Goal: Transaction & Acquisition: Purchase product/service

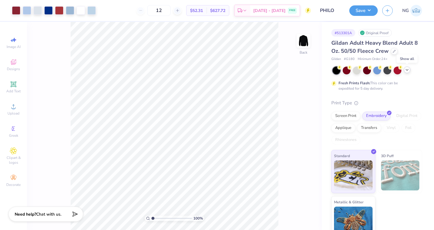
click at [408, 72] on icon at bounding box center [407, 69] width 5 height 5
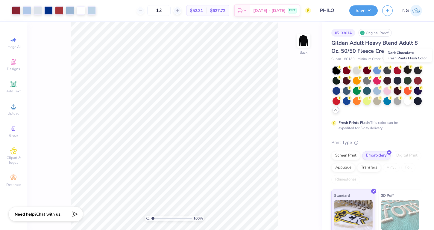
click at [410, 70] on div at bounding box center [408, 70] width 8 height 8
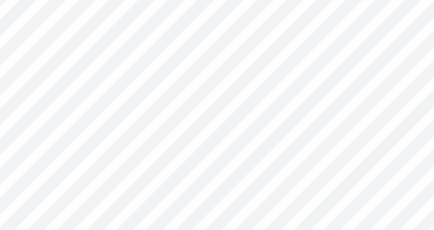
type input "3.69"
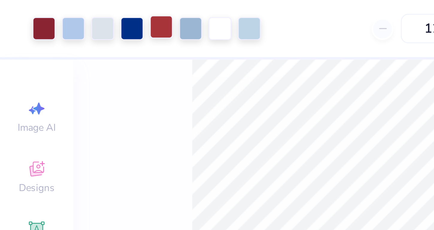
click at [60, 10] on div at bounding box center [59, 10] width 8 height 8
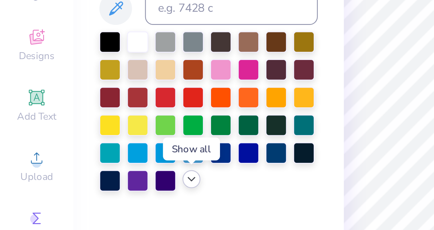
click at [70, 115] on icon at bounding box center [70, 114] width 5 height 5
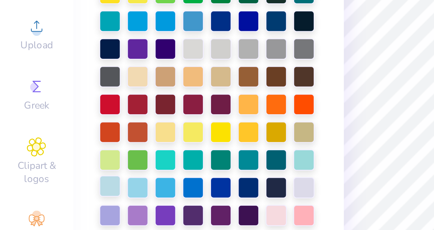
click at [42, 164] on div at bounding box center [41, 165] width 8 height 8
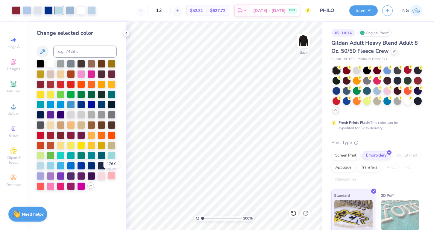
click at [108, 174] on div at bounding box center [112, 175] width 8 height 8
click at [83, 73] on div at bounding box center [81, 73] width 8 height 8
click at [18, 12] on div at bounding box center [16, 10] width 8 height 8
click at [48, 103] on div at bounding box center [51, 104] width 8 height 8
click at [51, 63] on div at bounding box center [51, 63] width 8 height 8
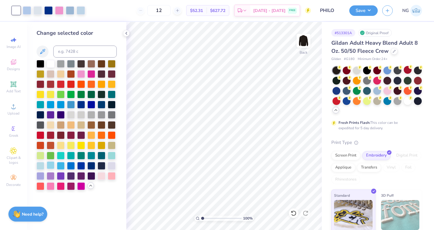
click at [53, 167] on div at bounding box center [51, 165] width 8 height 8
click at [51, 62] on div at bounding box center [51, 63] width 8 height 8
click at [39, 11] on div at bounding box center [38, 10] width 8 height 8
click at [291, 212] on icon at bounding box center [291, 211] width 1 height 1
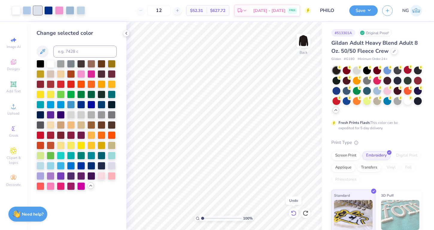
click at [291, 212] on icon at bounding box center [291, 211] width 1 height 1
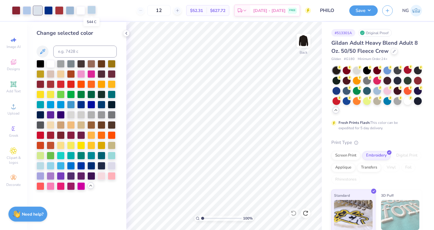
click at [90, 8] on div at bounding box center [91, 10] width 8 height 8
click at [72, 167] on div at bounding box center [71, 165] width 8 height 8
click at [70, 8] on div at bounding box center [70, 10] width 8 height 8
click at [59, 165] on div at bounding box center [61, 165] width 8 height 8
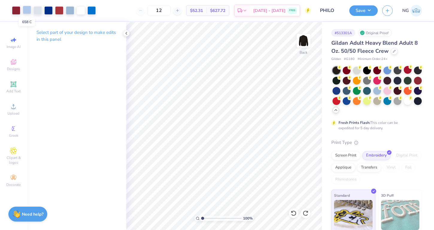
click at [28, 11] on div at bounding box center [27, 10] width 8 height 8
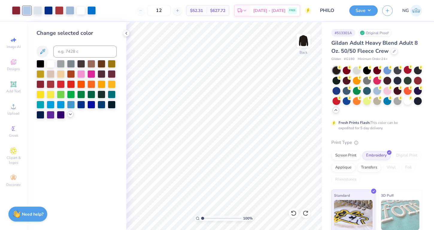
click at [69, 113] on icon at bounding box center [70, 114] width 5 height 5
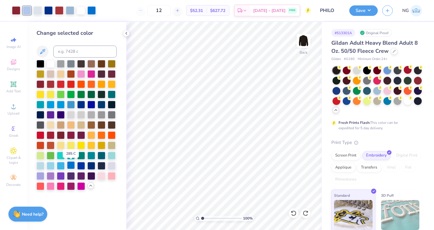
click at [70, 165] on div at bounding box center [71, 165] width 8 height 8
click at [71, 10] on div at bounding box center [70, 10] width 8 height 8
click at [74, 164] on div at bounding box center [71, 165] width 8 height 8
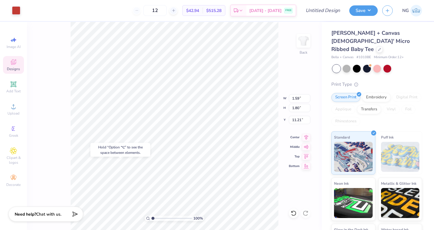
type input "11.21"
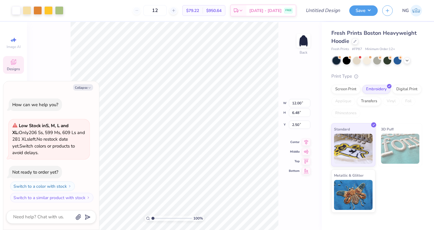
type textarea "x"
click at [84, 88] on button "Collapse" at bounding box center [83, 87] width 20 height 6
type textarea "x"
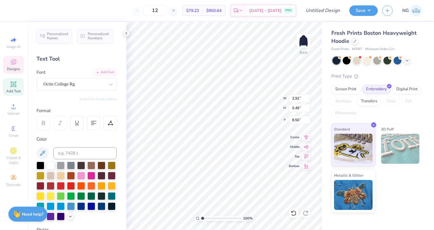
type input "4.73"
type input "7.80"
type input "4.10"
type input "4.81"
type input "2.79"
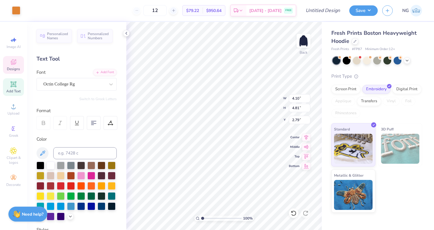
type input "3.75"
type input "4.49"
type input "2.96"
type textarea "F"
type textarea "Fall"
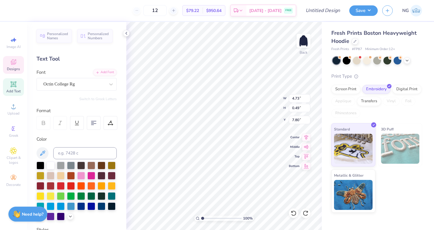
type input "2.92"
type input "8.50"
type input "1.43"
type input "7.80"
type textarea "Fall2025"
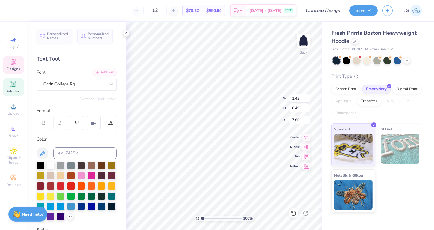
scroll to position [0, 1]
type input "2.92"
type input "8.50"
type textarea "Pi beta phi"
type input "8.63"
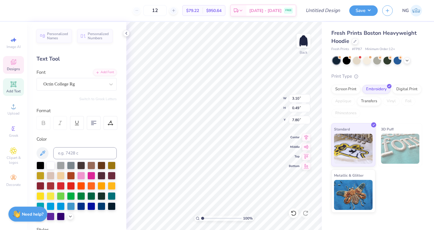
type input "7.57"
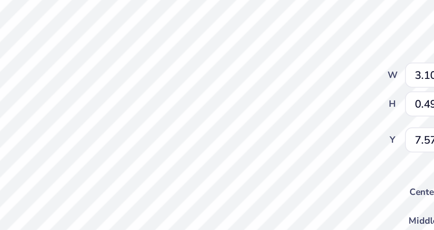
scroll to position [0, 0]
type textarea "Fall 2025"
type input "7.70"
type input "3.16"
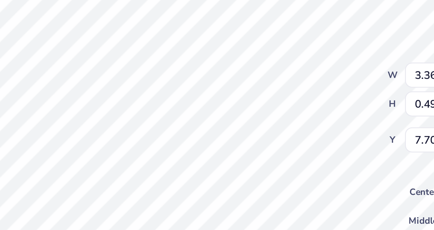
type input "0.46"
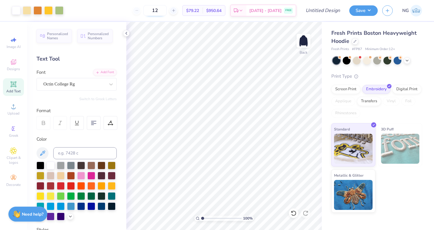
click at [165, 11] on input "12" at bounding box center [154, 10] width 23 height 11
type input "50"
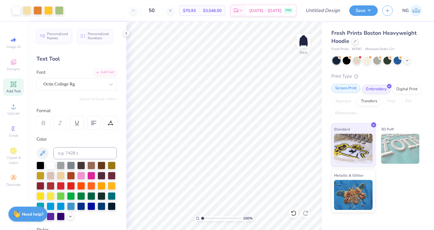
click at [351, 86] on div "Screen Print" at bounding box center [345, 88] width 29 height 9
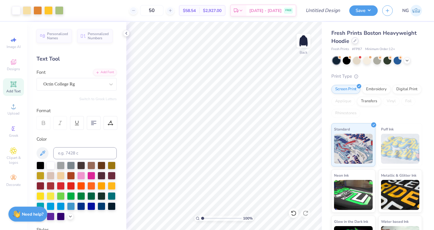
click at [356, 42] on icon at bounding box center [354, 40] width 3 height 3
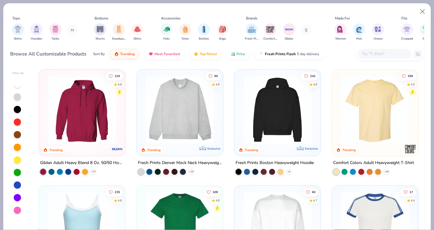
click at [376, 55] on input "text" at bounding box center [384, 53] width 46 height 7
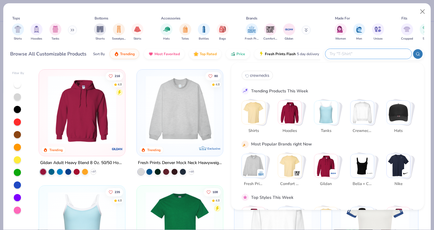
click at [366, 107] on img "Stack Card Button Crewnecks" at bounding box center [361, 112] width 23 height 23
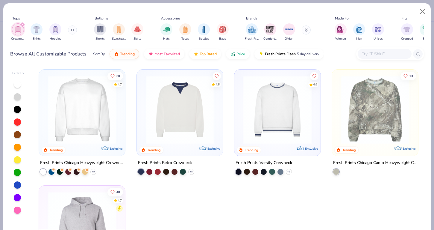
click at [374, 58] on div at bounding box center [385, 54] width 54 height 10
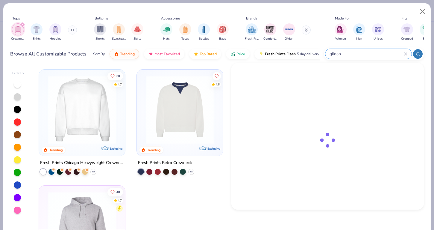
type input "gildan"
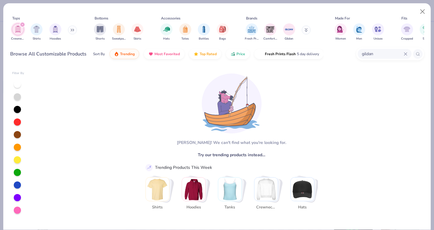
click at [403, 56] on input "gildan" at bounding box center [382, 53] width 42 height 7
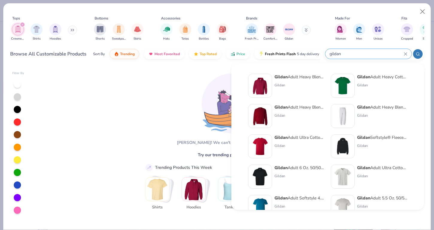
click at [402, 54] on input "gildan" at bounding box center [366, 53] width 75 height 7
click at [302, 114] on div "Gildan" at bounding box center [299, 115] width 50 height 5
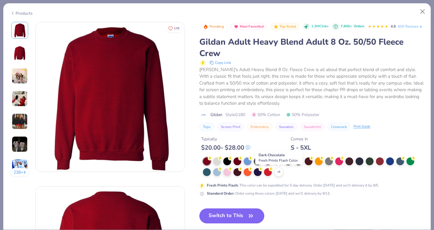
click at [279, 164] on div at bounding box center [278, 161] width 8 height 8
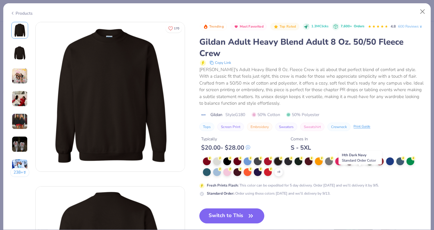
click at [358, 164] on div at bounding box center [360, 161] width 8 height 8
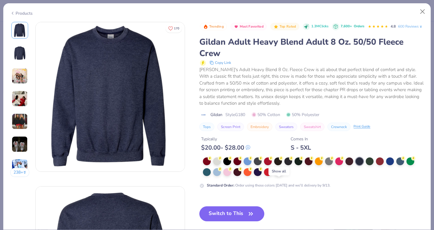
click at [278, 174] on icon at bounding box center [278, 171] width 5 height 5
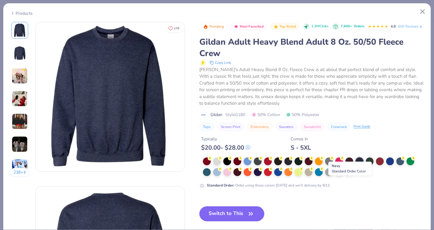
click at [349, 175] on div at bounding box center [349, 171] width 8 height 8
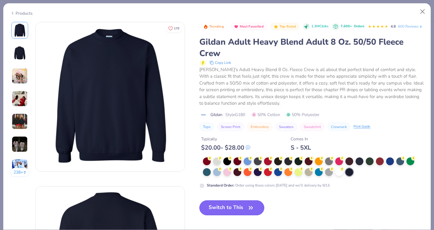
click at [238, 212] on button "Switch to This" at bounding box center [231, 207] width 65 height 15
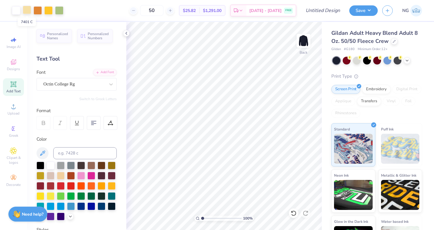
click at [28, 14] on div at bounding box center [27, 10] width 8 height 8
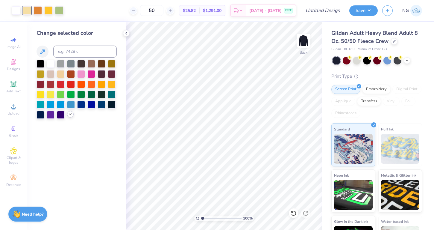
click at [72, 116] on icon at bounding box center [70, 114] width 5 height 5
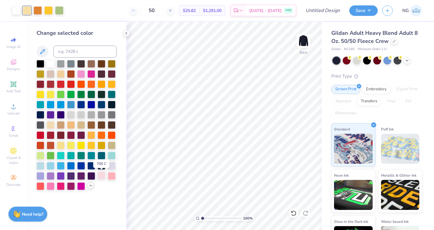
click at [102, 174] on div at bounding box center [102, 175] width 8 height 8
click at [38, 11] on div at bounding box center [38, 10] width 8 height 8
click at [52, 184] on div at bounding box center [51, 185] width 8 height 8
click at [51, 12] on div at bounding box center [48, 10] width 8 height 8
click at [69, 188] on div at bounding box center [71, 185] width 8 height 8
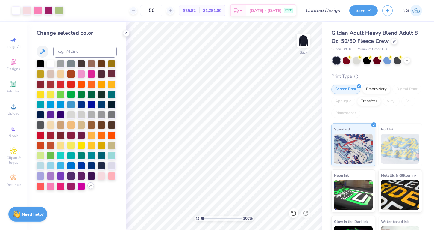
click at [113, 74] on div at bounding box center [112, 73] width 8 height 8
click at [295, 211] on icon at bounding box center [294, 213] width 6 height 6
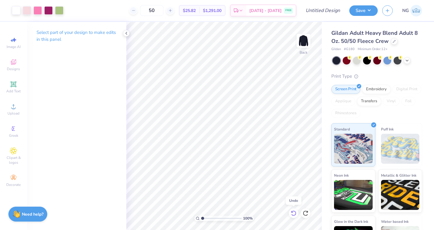
click at [295, 211] on icon at bounding box center [294, 213] width 6 height 6
click at [49, 7] on div at bounding box center [48, 10] width 8 height 8
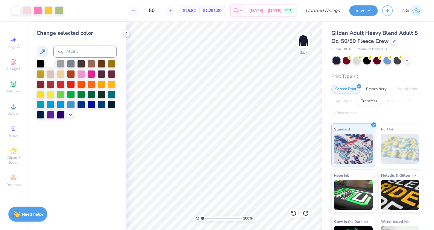
click at [70, 120] on div "Change selected color" at bounding box center [76, 126] width 99 height 208
click at [69, 114] on icon at bounding box center [70, 114] width 5 height 5
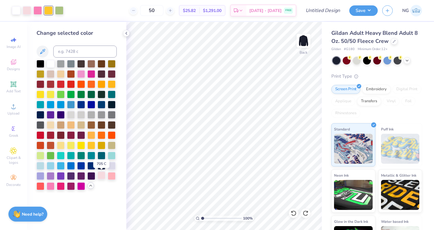
click at [101, 175] on div at bounding box center [102, 175] width 8 height 8
click at [48, 13] on div at bounding box center [48, 10] width 8 height 8
click at [92, 96] on div at bounding box center [91, 94] width 8 height 8
click at [291, 209] on div at bounding box center [294, 213] width 10 height 10
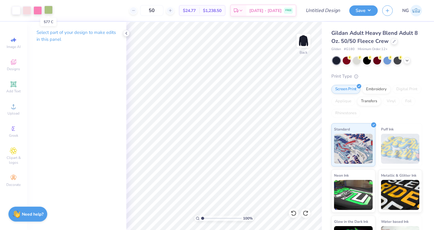
click at [50, 9] on div at bounding box center [48, 10] width 8 height 8
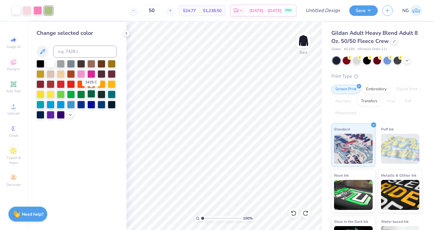
click at [93, 93] on div at bounding box center [91, 94] width 8 height 8
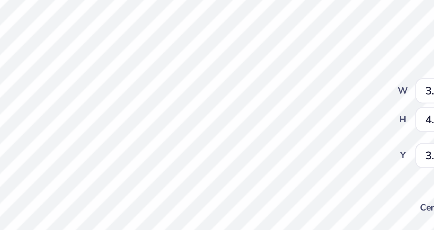
type input "3.71"
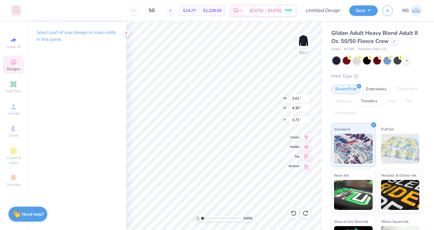
click at [15, 10] on div at bounding box center [16, 10] width 8 height 8
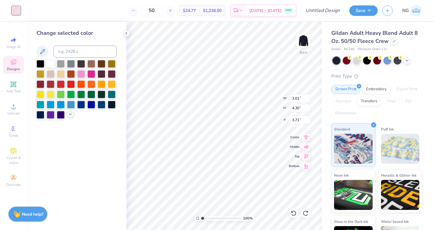
click at [72, 113] on icon at bounding box center [70, 114] width 5 height 5
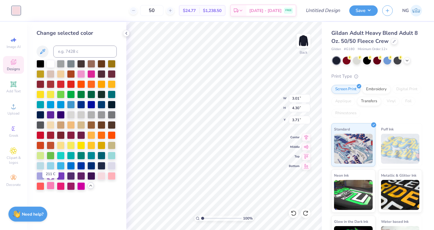
click at [50, 186] on div at bounding box center [51, 185] width 8 height 8
click at [79, 147] on div at bounding box center [81, 145] width 8 height 8
click at [89, 145] on div at bounding box center [91, 145] width 8 height 8
click at [51, 182] on div at bounding box center [51, 185] width 8 height 8
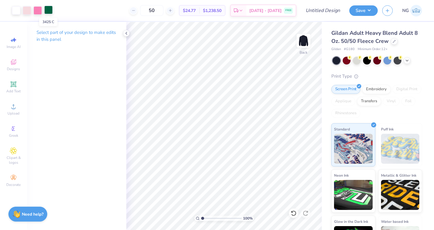
click at [52, 10] on div at bounding box center [48, 10] width 8 height 8
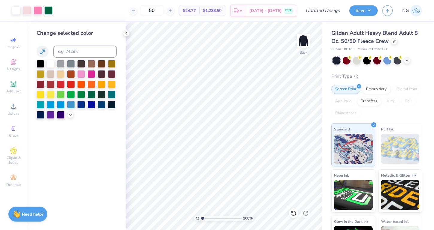
click at [68, 111] on div at bounding box center [77, 89] width 80 height 59
click at [69, 112] on icon at bounding box center [70, 114] width 5 height 5
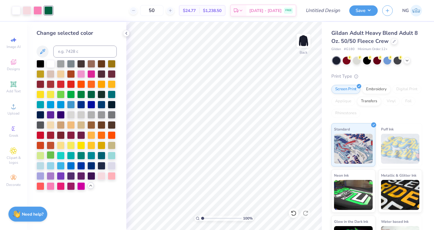
click at [50, 153] on div at bounding box center [51, 155] width 8 height 8
click at [89, 95] on div at bounding box center [91, 94] width 8 height 8
click at [83, 95] on div at bounding box center [81, 94] width 8 height 8
click at [408, 60] on polyline at bounding box center [407, 59] width 2 height 1
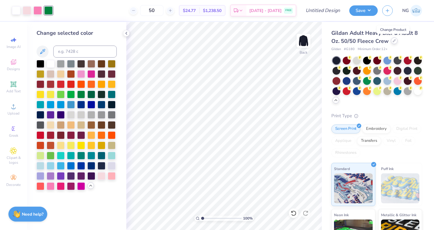
click at [393, 40] on icon at bounding box center [394, 40] width 3 height 3
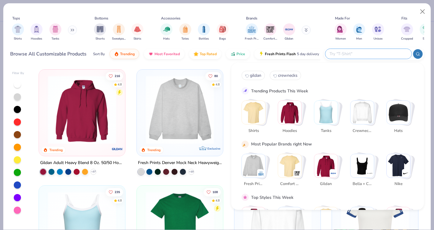
click at [370, 54] on input "text" at bounding box center [368, 53] width 78 height 7
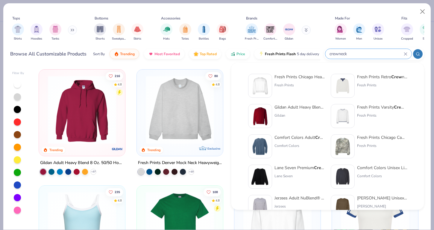
type input "crewneck"
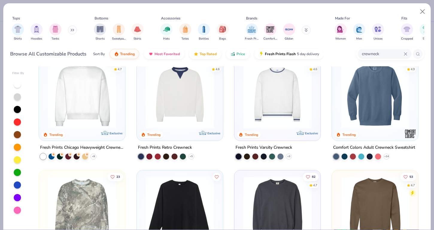
scroll to position [95, 0]
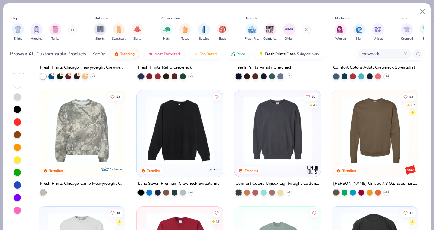
click at [368, 130] on img at bounding box center [375, 130] width 74 height 68
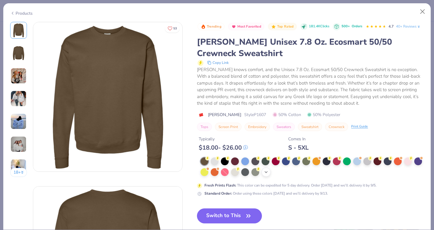
click at [265, 171] on icon at bounding box center [266, 171] width 5 height 5
click at [422, 8] on button "Close" at bounding box center [422, 11] width 11 height 11
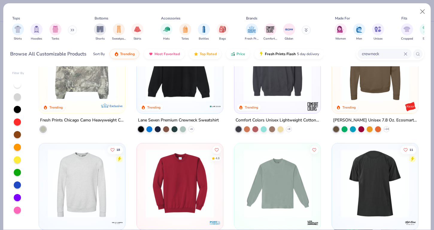
scroll to position [173, 0]
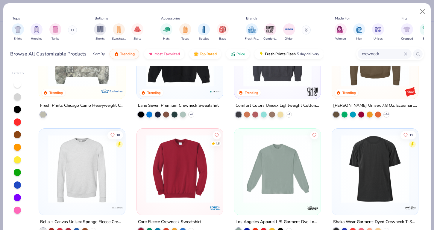
click at [187, 80] on img at bounding box center [180, 52] width 74 height 68
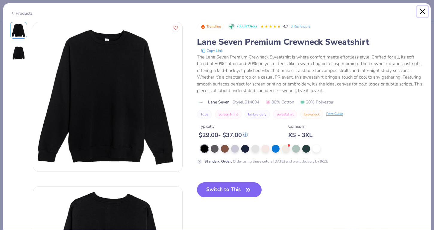
click at [421, 14] on button "Close" at bounding box center [422, 11] width 11 height 11
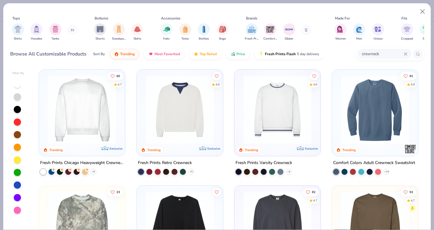
click at [104, 112] on img at bounding box center [82, 109] width 74 height 68
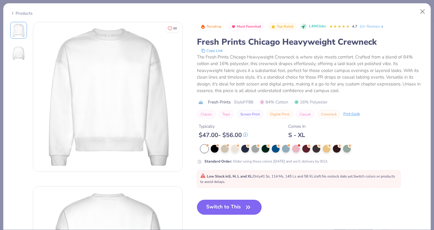
click at [416, 13] on div "Products" at bounding box center [216, 11] width 427 height 16
click at [422, 13] on button "Close" at bounding box center [422, 11] width 11 height 11
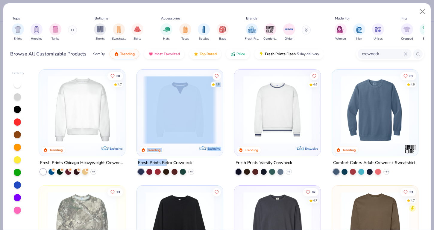
drag, startPoint x: 167, startPoint y: 156, endPoint x: 167, endPoint y: 237, distance: 81.7
click at [167, 229] on html "Art colors 50 $24.77 Per Item $1,238.50 Total Est. Delivery Sep 10 - 13 FREE De…" at bounding box center [217, 115] width 434 height 230
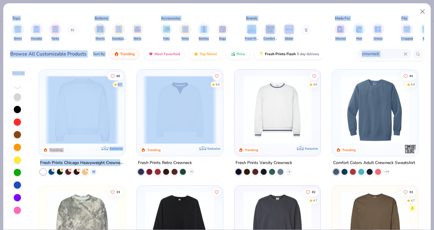
scroll to position [23, 0]
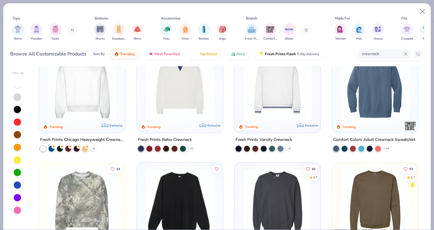
click at [75, 40] on div "Shirts Hoodies Tanks" at bounding box center [44, 32] width 69 height 22
click at [38, 31] on img "filter for Hoodies" at bounding box center [36, 28] width 7 height 7
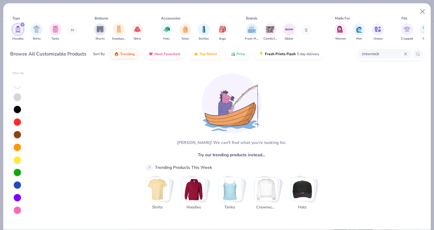
click at [408, 54] on div "crewneck" at bounding box center [385, 54] width 54 height 10
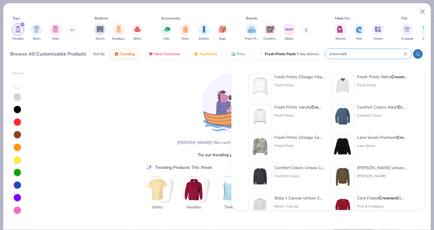
click at [403, 53] on input "crewneck" at bounding box center [366, 53] width 75 height 7
click at [405, 53] on icon at bounding box center [406, 54] width 4 height 4
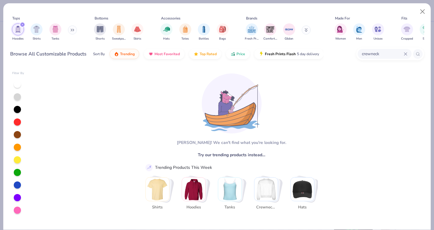
click at [405, 53] on icon at bounding box center [406, 54] width 4 height 4
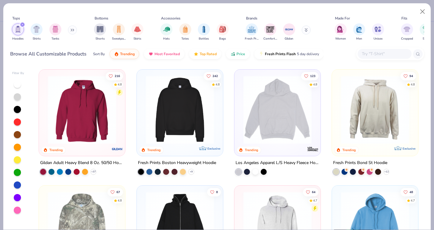
click at [177, 104] on img at bounding box center [180, 109] width 74 height 68
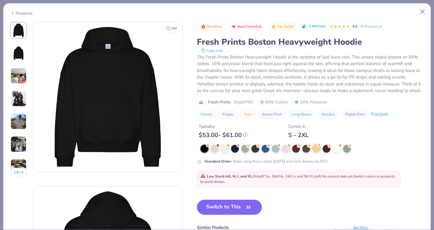
click at [319, 150] on div at bounding box center [316, 148] width 8 height 8
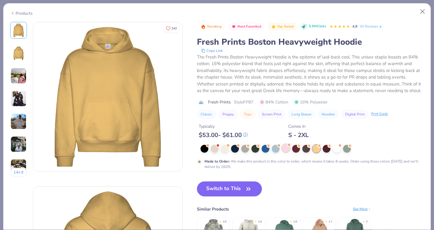
click at [287, 147] on div at bounding box center [286, 148] width 8 height 8
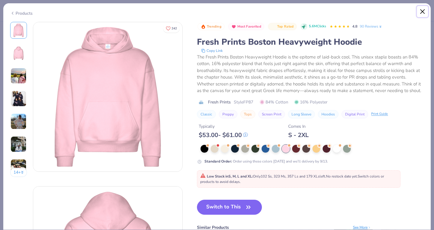
click at [421, 10] on button "Close" at bounding box center [422, 11] width 11 height 11
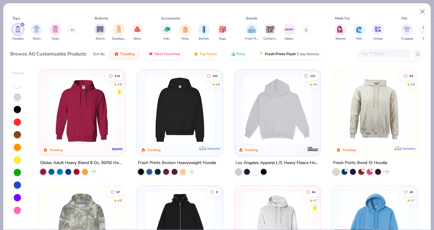
click at [116, 89] on div "216 4.8" at bounding box center [114, 84] width 17 height 24
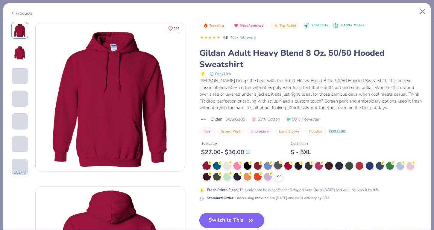
click at [278, 163] on div at bounding box center [278, 165] width 8 height 8
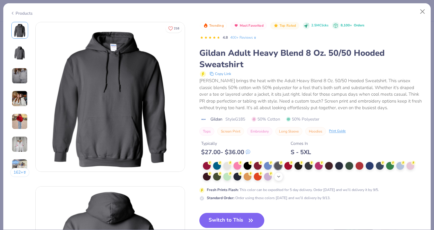
click at [280, 174] on icon at bounding box center [278, 176] width 5 height 5
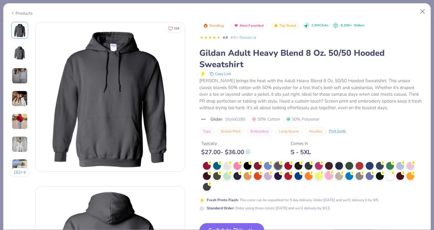
click at [326, 174] on div at bounding box center [329, 175] width 8 height 8
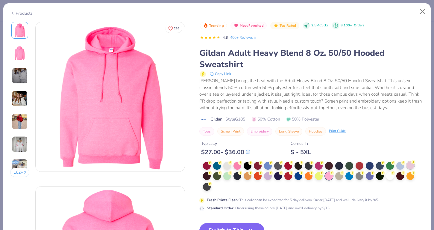
click at [411, 167] on div at bounding box center [410, 165] width 8 height 8
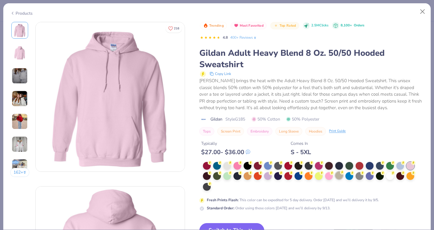
click at [340, 177] on div at bounding box center [339, 175] width 8 height 8
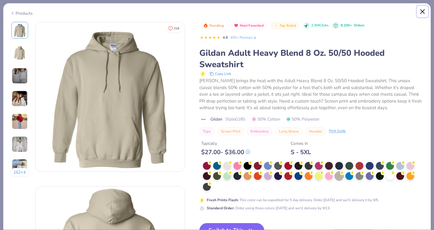
click at [420, 14] on button "Close" at bounding box center [422, 11] width 11 height 11
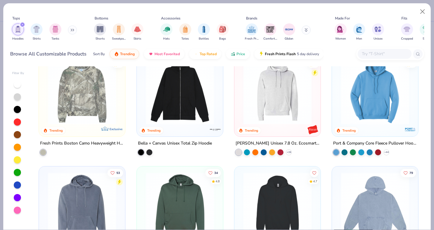
scroll to position [218, 0]
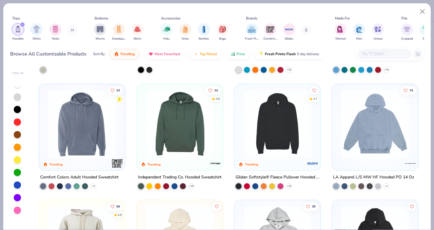
click at [273, 121] on img at bounding box center [277, 123] width 74 height 68
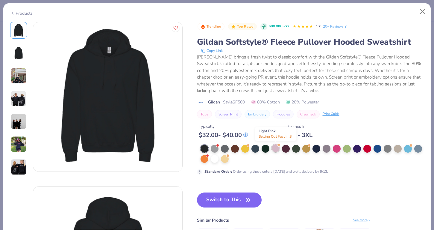
click at [277, 148] on div at bounding box center [276, 148] width 8 height 8
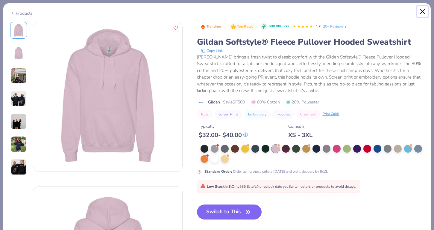
click at [419, 15] on button "Close" at bounding box center [422, 11] width 11 height 11
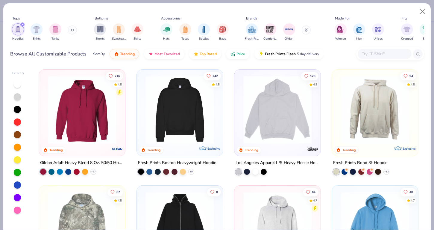
click at [154, 102] on img at bounding box center [180, 109] width 74 height 68
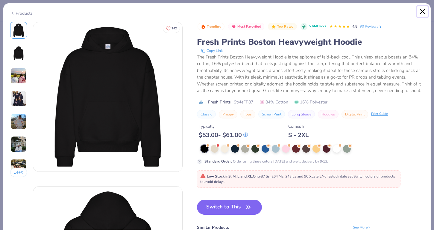
click at [423, 10] on button "Close" at bounding box center [422, 11] width 11 height 11
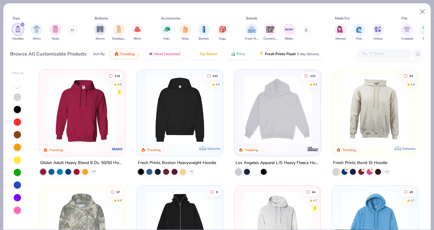
click at [92, 102] on img at bounding box center [82, 109] width 74 height 68
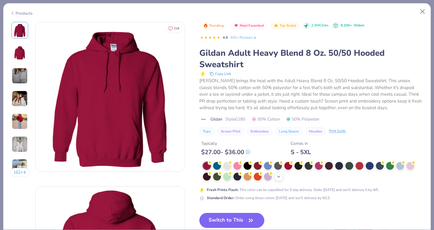
click at [279, 177] on polyline at bounding box center [278, 176] width 2 height 1
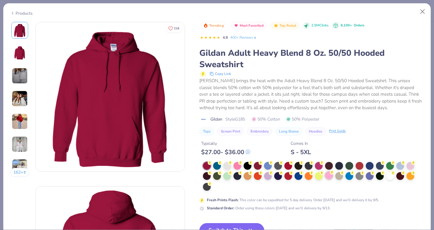
click at [328, 177] on div at bounding box center [329, 175] width 8 height 8
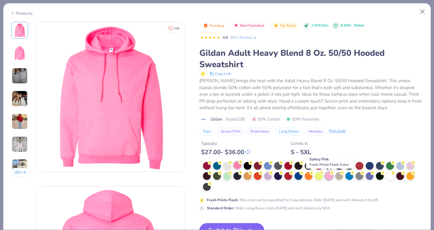
click at [237, 166] on div at bounding box center [237, 165] width 8 height 8
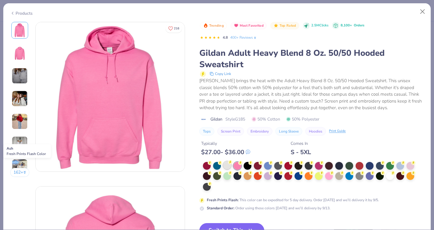
click at [228, 166] on div at bounding box center [227, 165] width 8 height 8
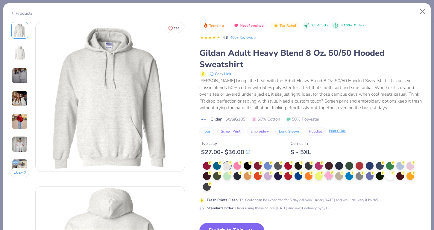
click at [328, 178] on div at bounding box center [329, 175] width 8 height 8
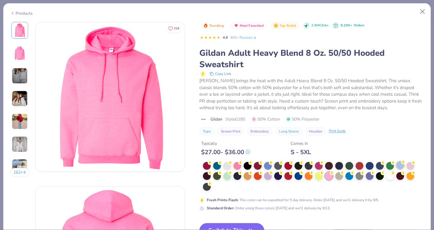
click at [402, 168] on div at bounding box center [400, 165] width 8 height 8
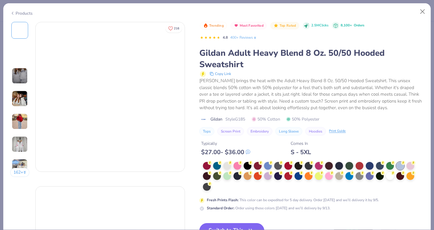
click at [401, 165] on div at bounding box center [400, 166] width 8 height 8
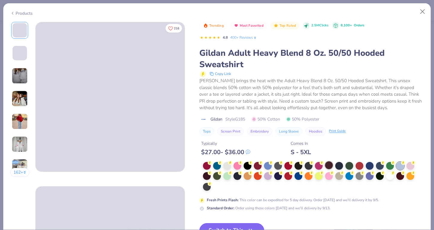
click at [330, 163] on div at bounding box center [329, 165] width 8 height 8
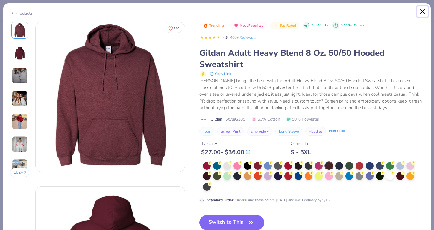
click at [423, 9] on button "Close" at bounding box center [422, 11] width 11 height 11
click at [421, 13] on button "Close" at bounding box center [422, 11] width 11 height 11
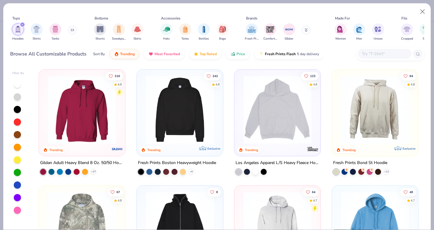
click at [171, 116] on img at bounding box center [180, 109] width 74 height 68
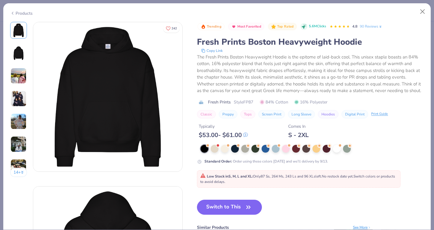
click at [237, 133] on div "$ 53.00 - $ 61.00" at bounding box center [223, 134] width 49 height 7
drag, startPoint x: 237, startPoint y: 133, endPoint x: 275, endPoint y: 133, distance: 38.0
click at [275, 133] on div "Typically $ 53.00 - $ 61.00 Comes In S - 2XL" at bounding box center [310, 128] width 227 height 20
click at [387, 130] on div "Typically $ 53.00 - $ 61.00 Comes In S - 2XL" at bounding box center [310, 128] width 227 height 20
click at [425, 8] on button "Close" at bounding box center [422, 11] width 11 height 11
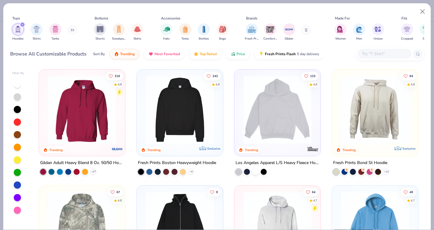
click at [15, 161] on div at bounding box center [17, 159] width 7 height 7
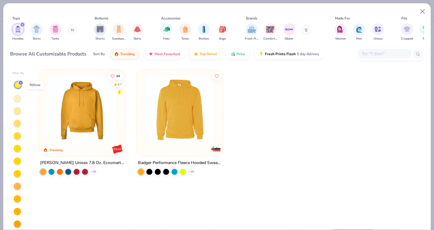
click at [22, 81] on icon at bounding box center [21, 83] width 4 height 4
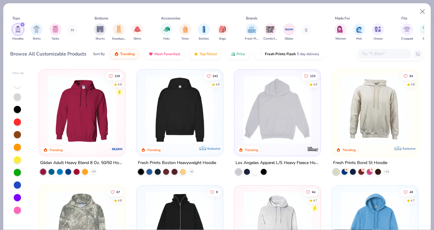
click at [22, 24] on icon "filter for Hoodies" at bounding box center [22, 24] width 2 height 2
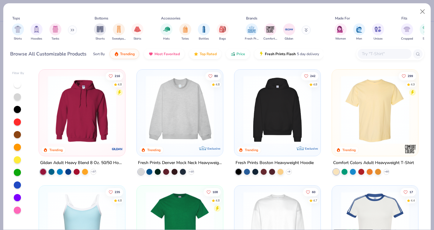
click at [370, 55] on input "text" at bounding box center [384, 53] width 46 height 7
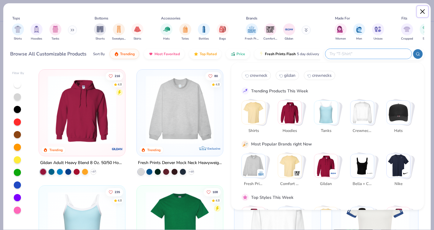
click at [423, 10] on button "Close" at bounding box center [422, 11] width 11 height 11
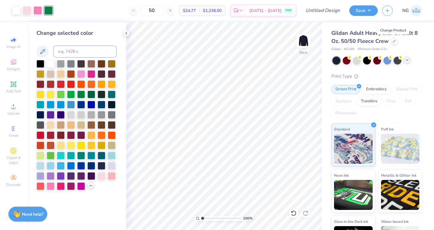
click at [409, 61] on icon at bounding box center [407, 59] width 5 height 5
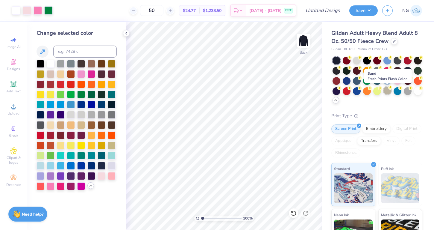
click at [387, 89] on div at bounding box center [387, 90] width 8 height 8
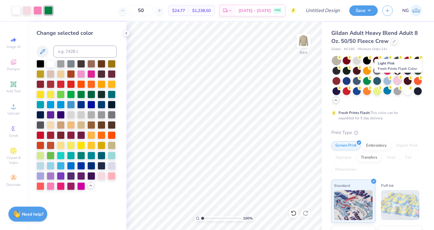
click at [397, 80] on div at bounding box center [398, 80] width 8 height 8
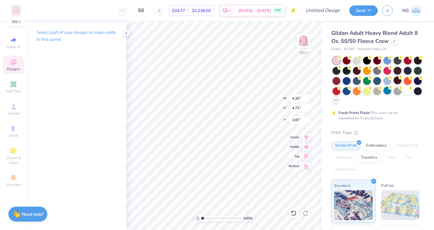
click at [18, 7] on div at bounding box center [16, 10] width 8 height 8
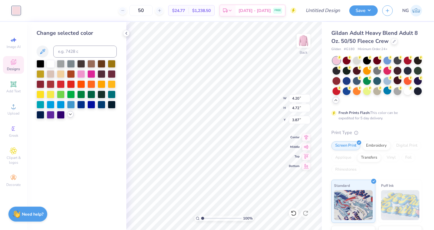
click at [70, 111] on div at bounding box center [70, 114] width 7 height 7
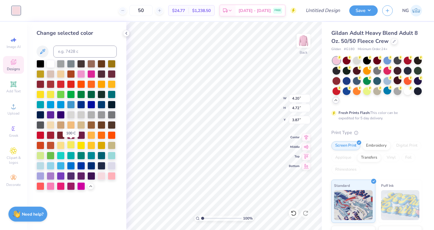
click at [73, 145] on div at bounding box center [71, 145] width 8 height 8
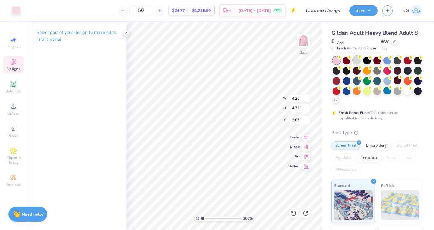
click at [357, 60] on div at bounding box center [357, 60] width 8 height 8
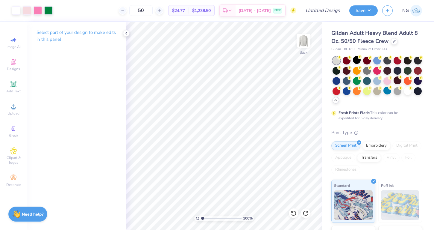
click at [352, 49] on span "# G180" at bounding box center [349, 49] width 11 height 5
copy span "G180"
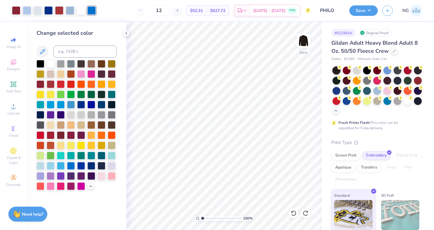
click at [424, 16] on div "Save NG" at bounding box center [391, 10] width 85 height 21
click at [420, 12] on img at bounding box center [416, 11] width 12 height 12
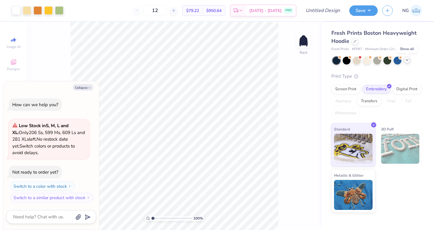
click at [408, 61] on icon at bounding box center [407, 59] width 5 height 5
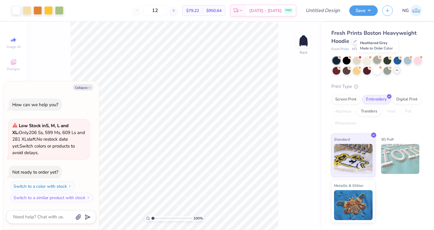
click at [376, 61] on div at bounding box center [377, 60] width 8 height 8
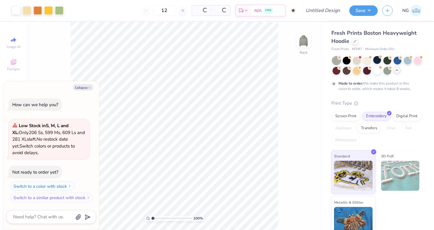
type textarea "x"
type input "50"
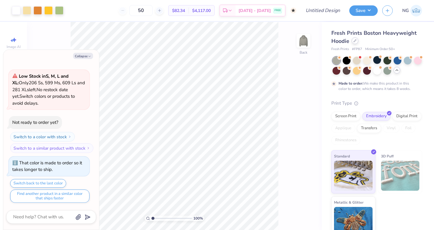
click at [353, 42] on div at bounding box center [355, 40] width 7 height 7
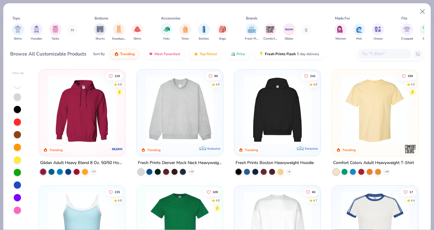
type textarea "x"
click at [382, 56] on input "text" at bounding box center [384, 53] width 46 height 7
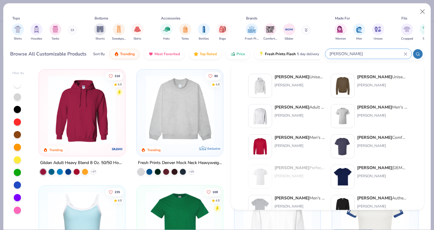
click at [347, 54] on input "[PERSON_NAME]" at bounding box center [366, 53] width 75 height 7
type input "h"
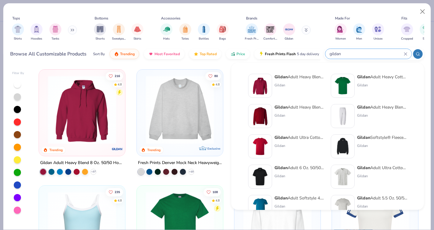
type input "gildan"
click at [301, 107] on div "Gildan Adult Heavy Blend Adult 8 Oz. 50/50 Fleece Crew" at bounding box center [299, 107] width 50 height 6
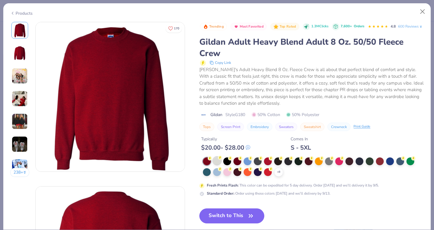
click at [219, 160] on circle at bounding box center [220, 157] width 4 height 4
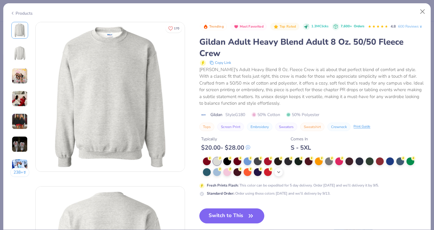
click at [277, 174] on icon at bounding box center [278, 171] width 5 height 5
click at [327, 175] on div at bounding box center [329, 171] width 8 height 8
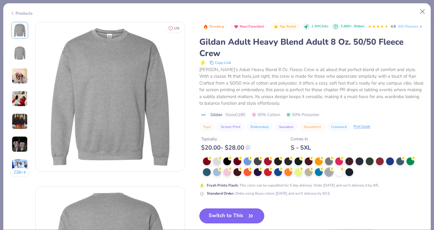
drag, startPoint x: 218, startPoint y: 170, endPoint x: 221, endPoint y: 177, distance: 7.8
click at [218, 165] on div at bounding box center [217, 161] width 8 height 8
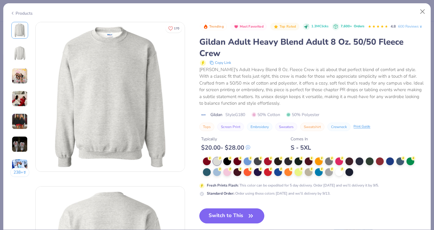
click at [234, 221] on button "Switch to This" at bounding box center [231, 215] width 65 height 15
click at [235, 223] on button "Switch to This" at bounding box center [231, 215] width 65 height 15
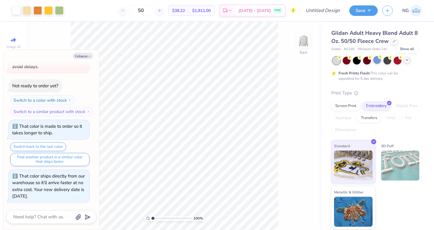
click at [405, 60] on icon at bounding box center [407, 59] width 5 height 5
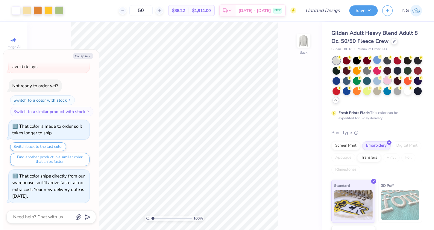
click at [387, 83] on div at bounding box center [387, 80] width 8 height 8
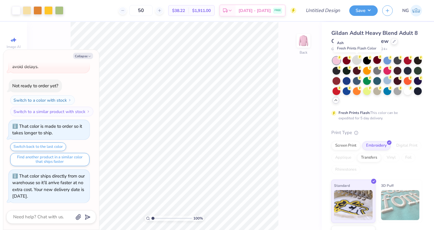
click at [357, 60] on div at bounding box center [357, 60] width 8 height 8
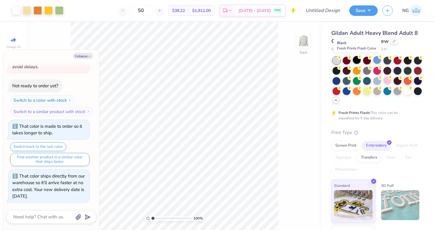
click at [356, 61] on div at bounding box center [357, 60] width 8 height 8
click at [373, 124] on div "Gildan Adult Heavy Blend Adult 8 Oz. 50/50 Fleece Crew Gildan # G180 Minimum Or…" at bounding box center [376, 148] width 91 height 239
click at [341, 146] on div "Screen Print" at bounding box center [345, 144] width 29 height 9
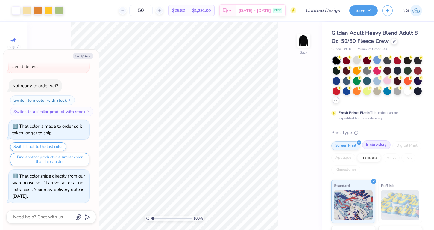
click at [373, 146] on div "Embroidery" at bounding box center [376, 144] width 28 height 9
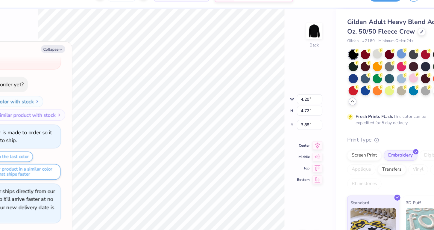
type textarea "x"
type input "4.28"
type input "4.91"
type input "3.78"
type textarea "x"
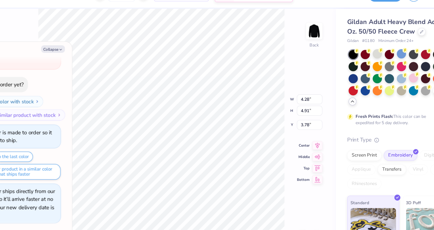
type input "3.73"
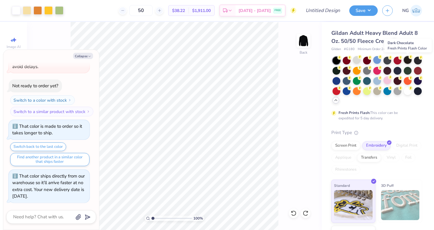
click at [409, 59] on div at bounding box center [408, 60] width 8 height 8
click at [358, 60] on div at bounding box center [357, 60] width 8 height 8
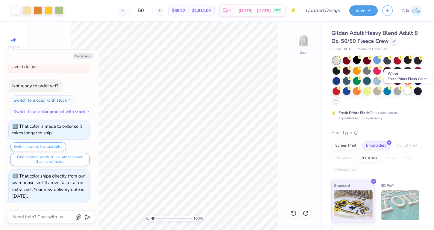
click at [407, 89] on div at bounding box center [408, 90] width 8 height 8
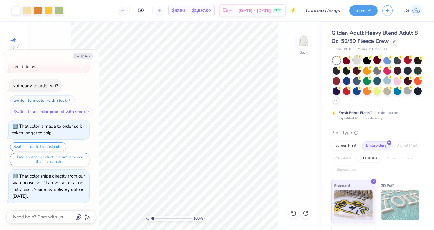
click at [359, 61] on div at bounding box center [357, 60] width 8 height 8
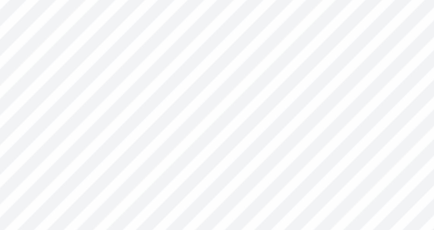
type textarea "x"
